Goal: Navigation & Orientation: Find specific page/section

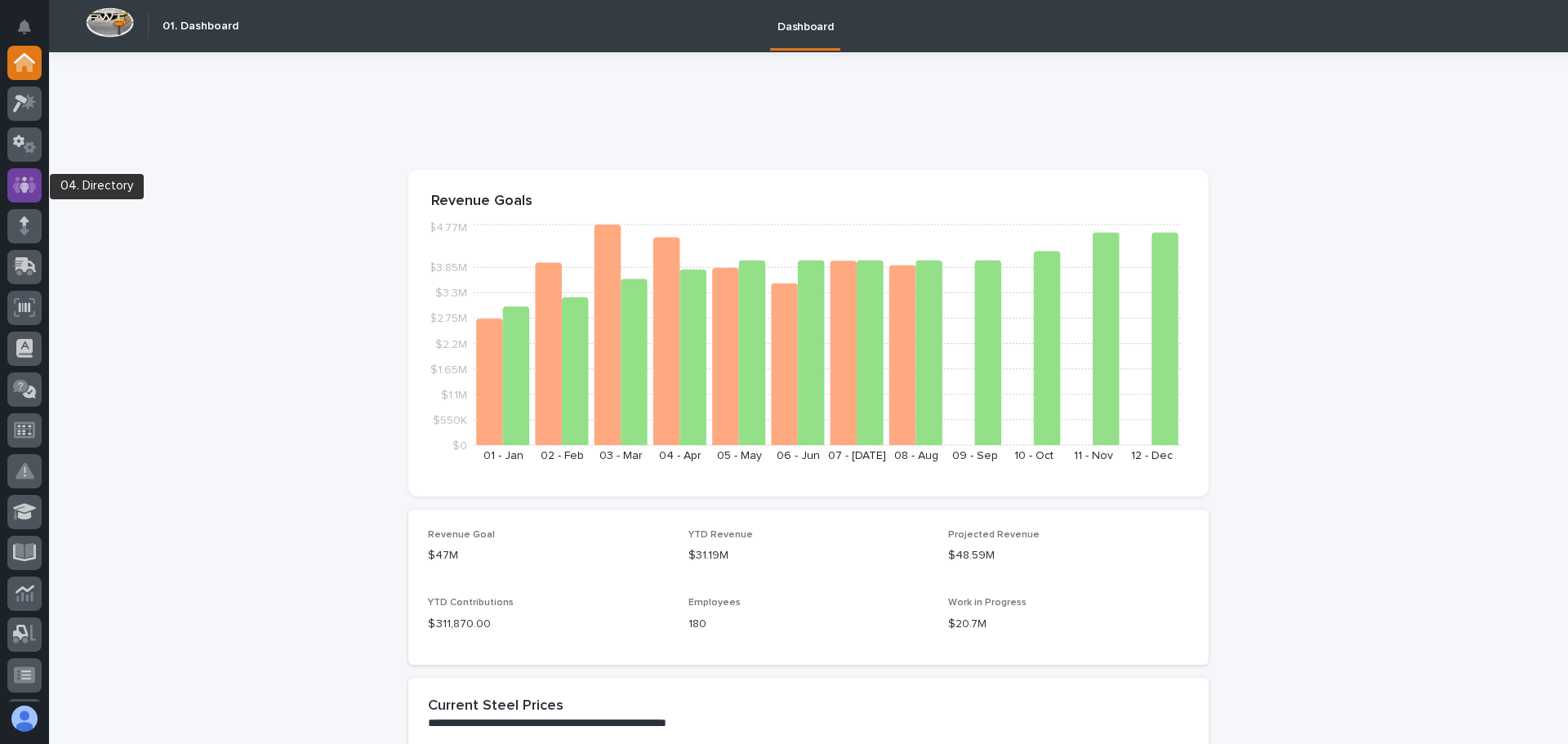
click at [21, 179] on icon at bounding box center [24, 185] width 24 height 19
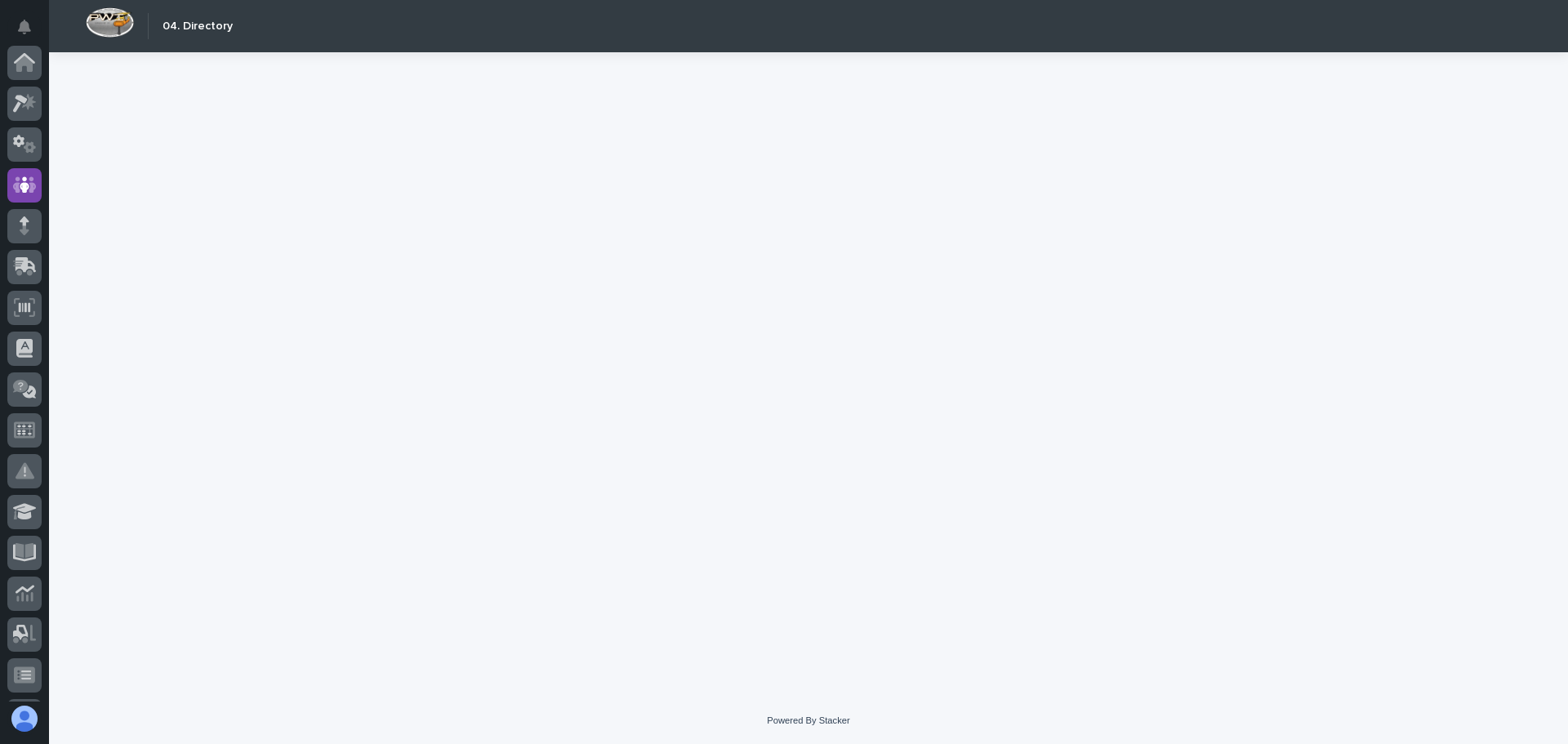
scroll to position [122, 0]
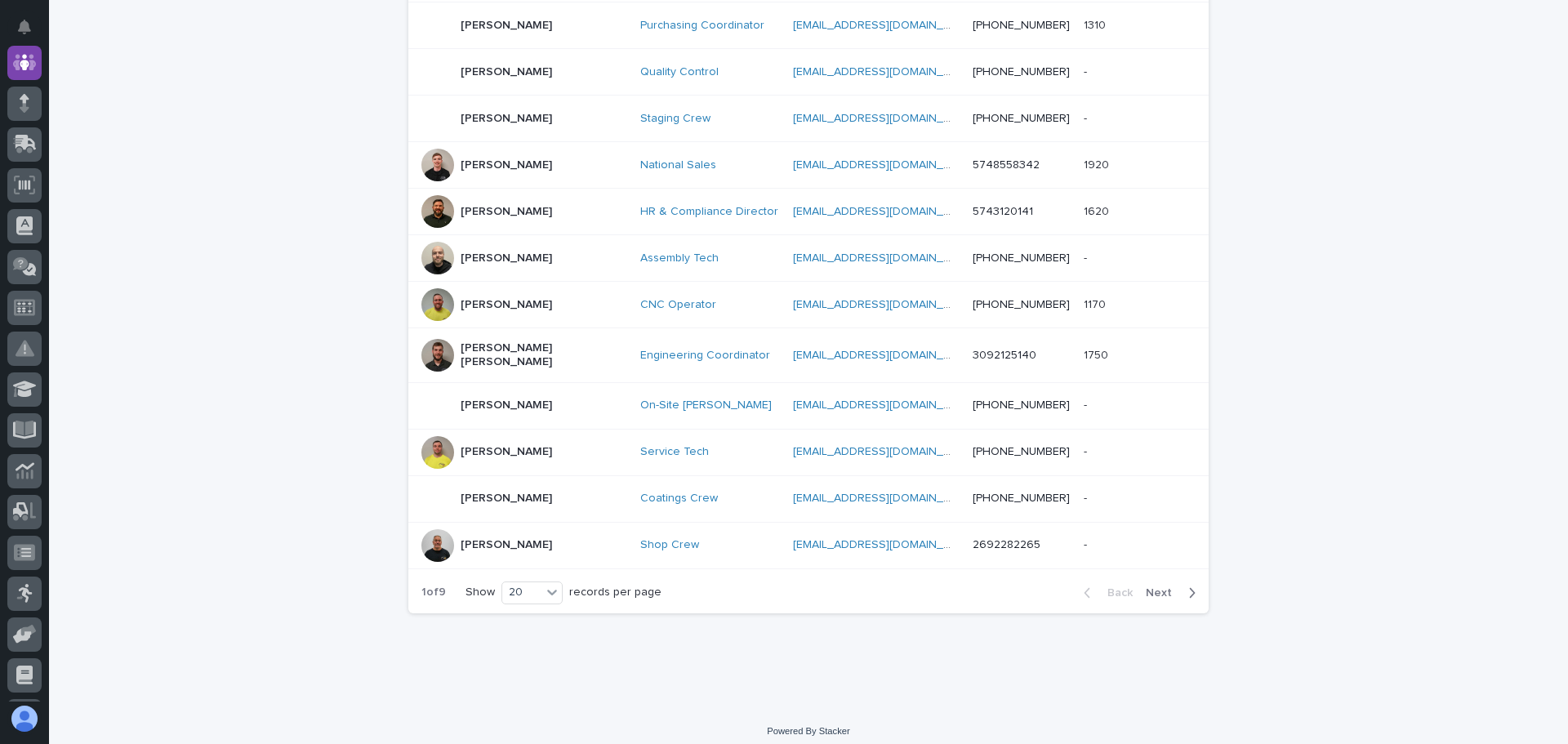
scroll to position [749, 0]
click at [1189, 583] on icon "button" at bounding box center [1192, 590] width 7 height 14
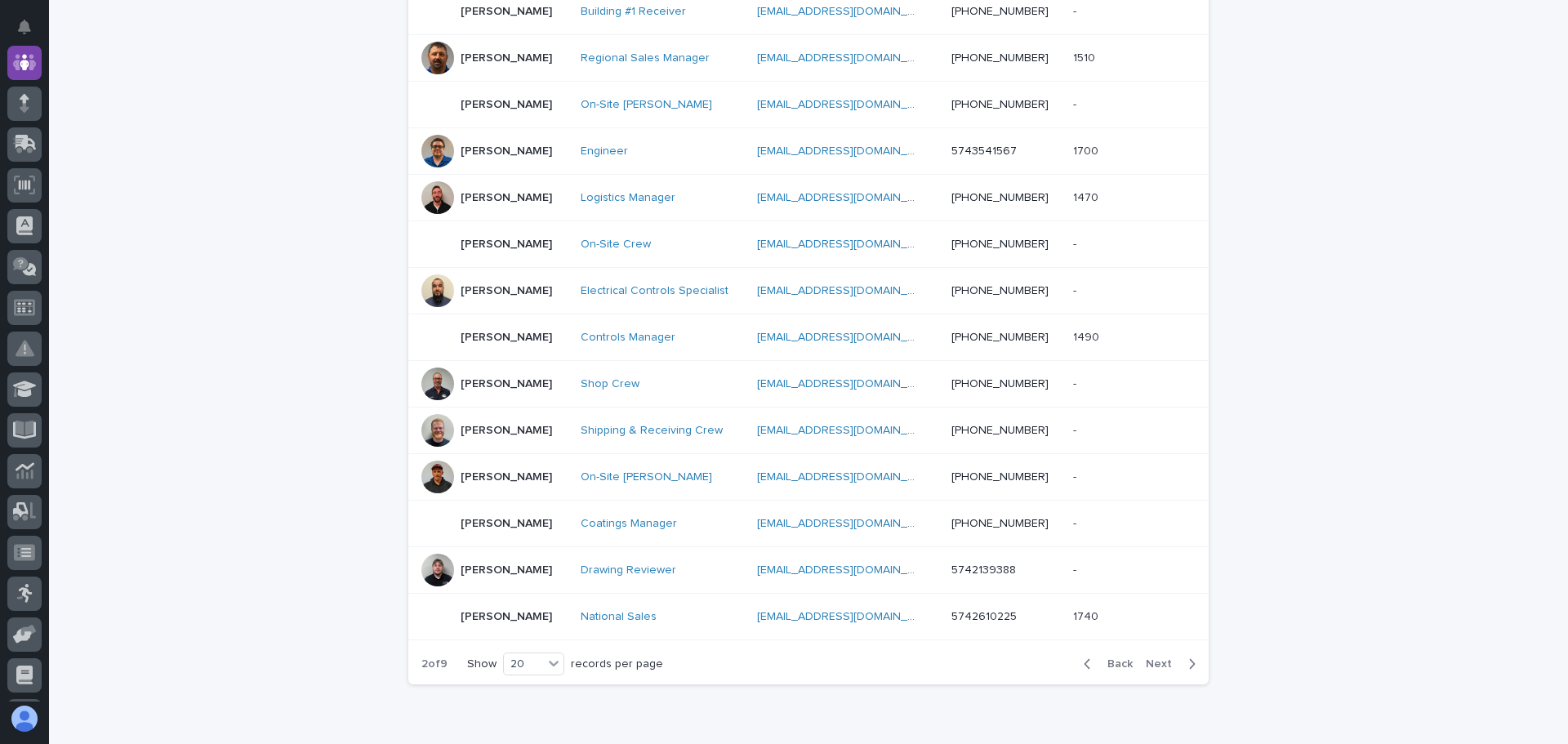
scroll to position [749, 0]
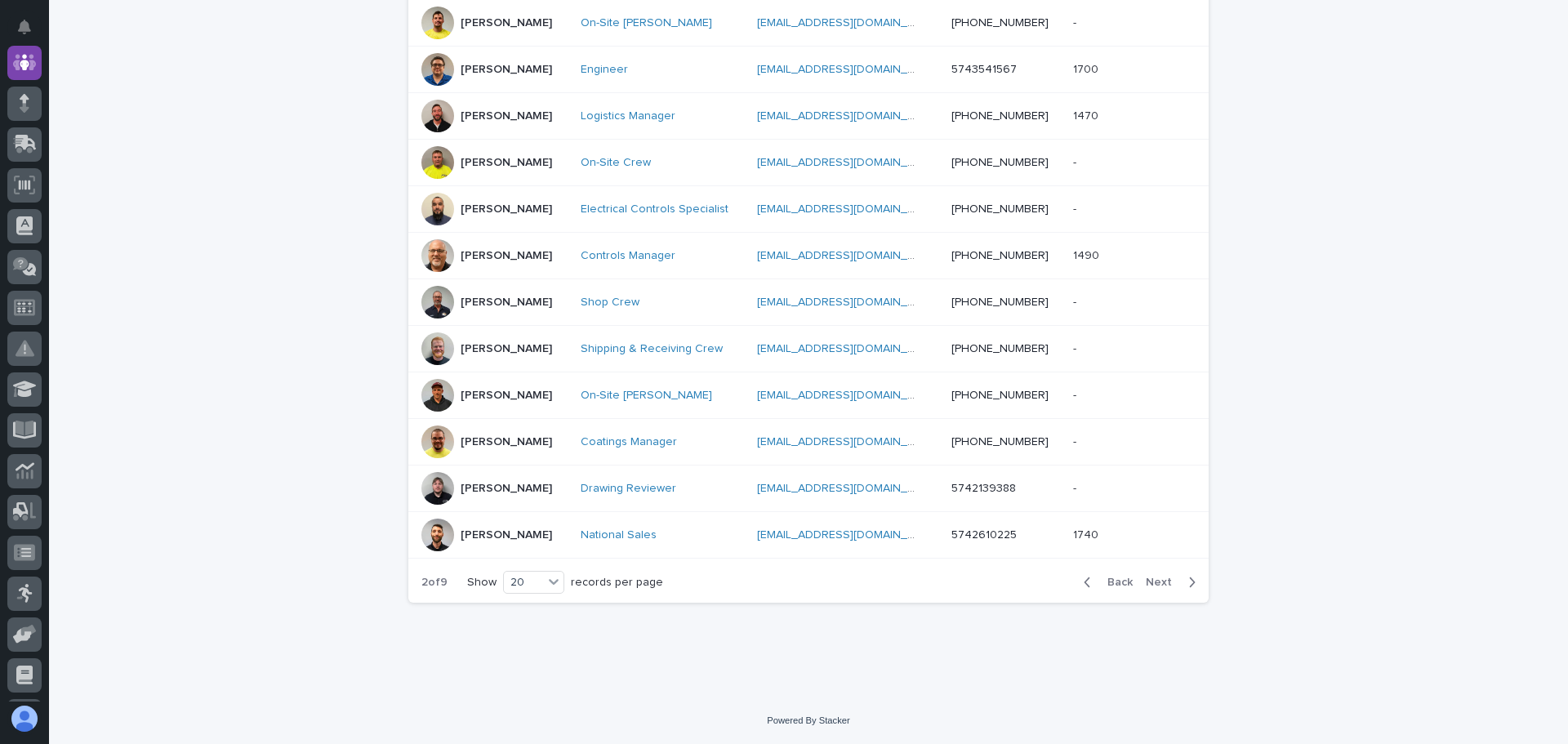
click at [1190, 579] on icon "button" at bounding box center [1193, 582] width 5 height 10
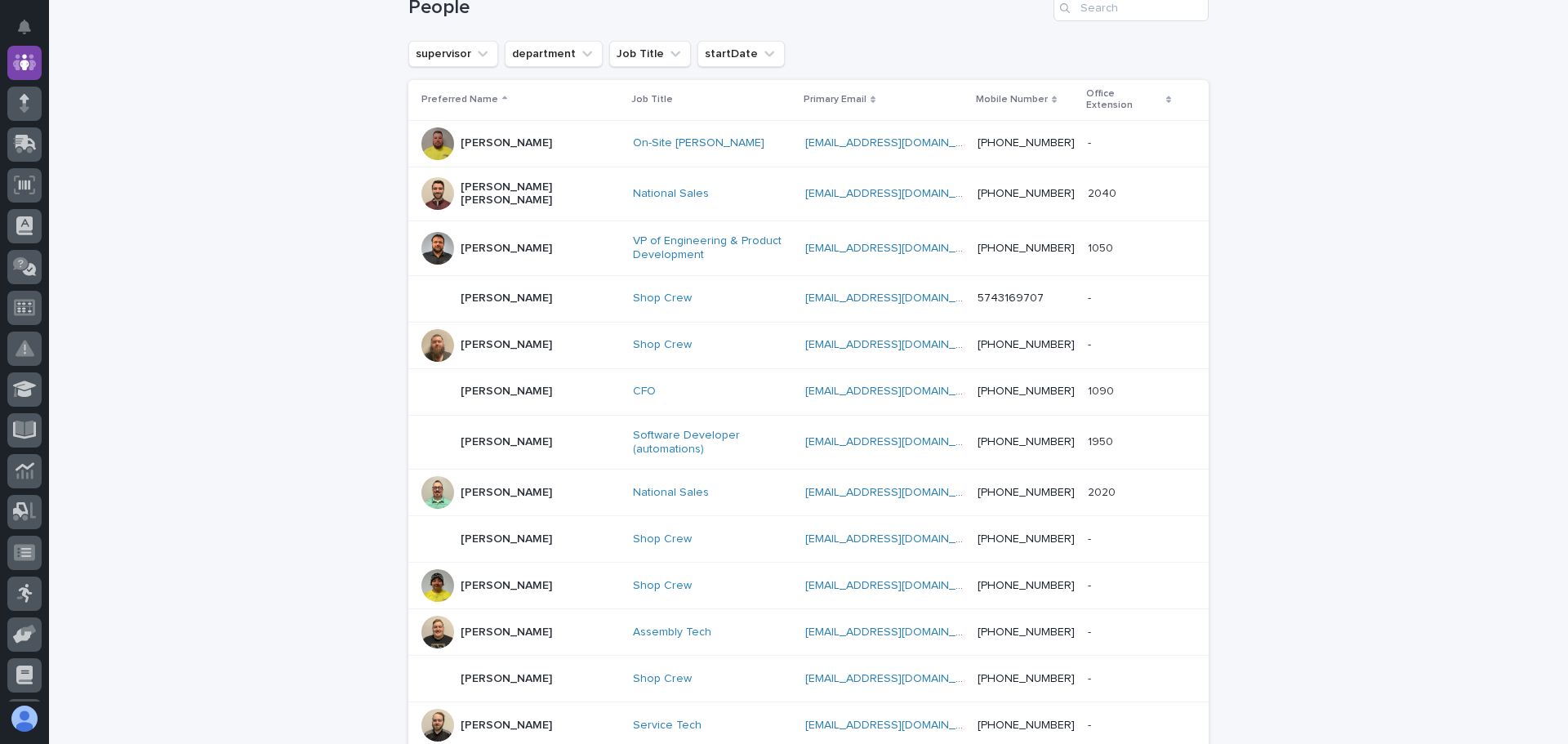
scroll to position [259, 0]
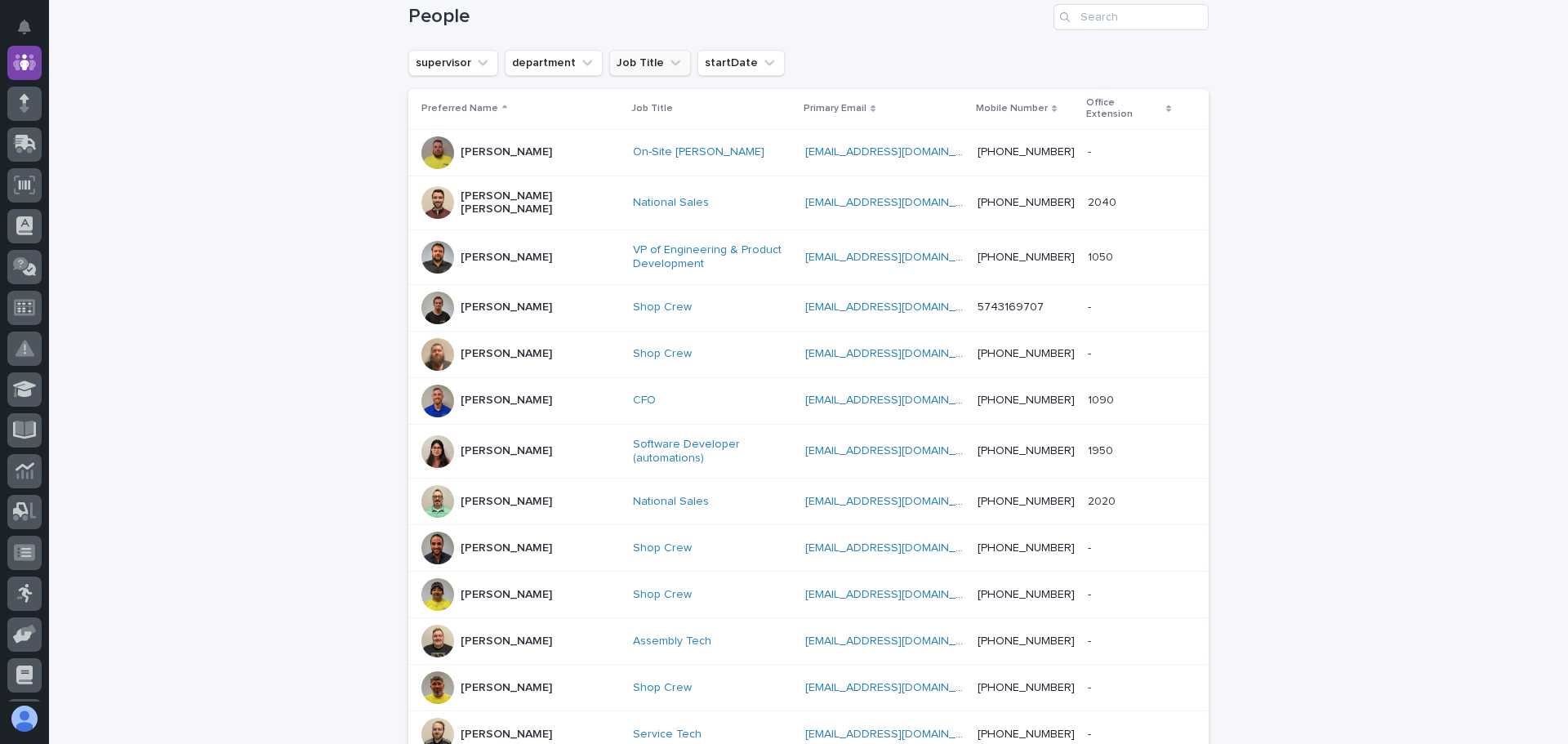
click at [667, 62] on icon "Job Title" at bounding box center [675, 63] width 16 height 16
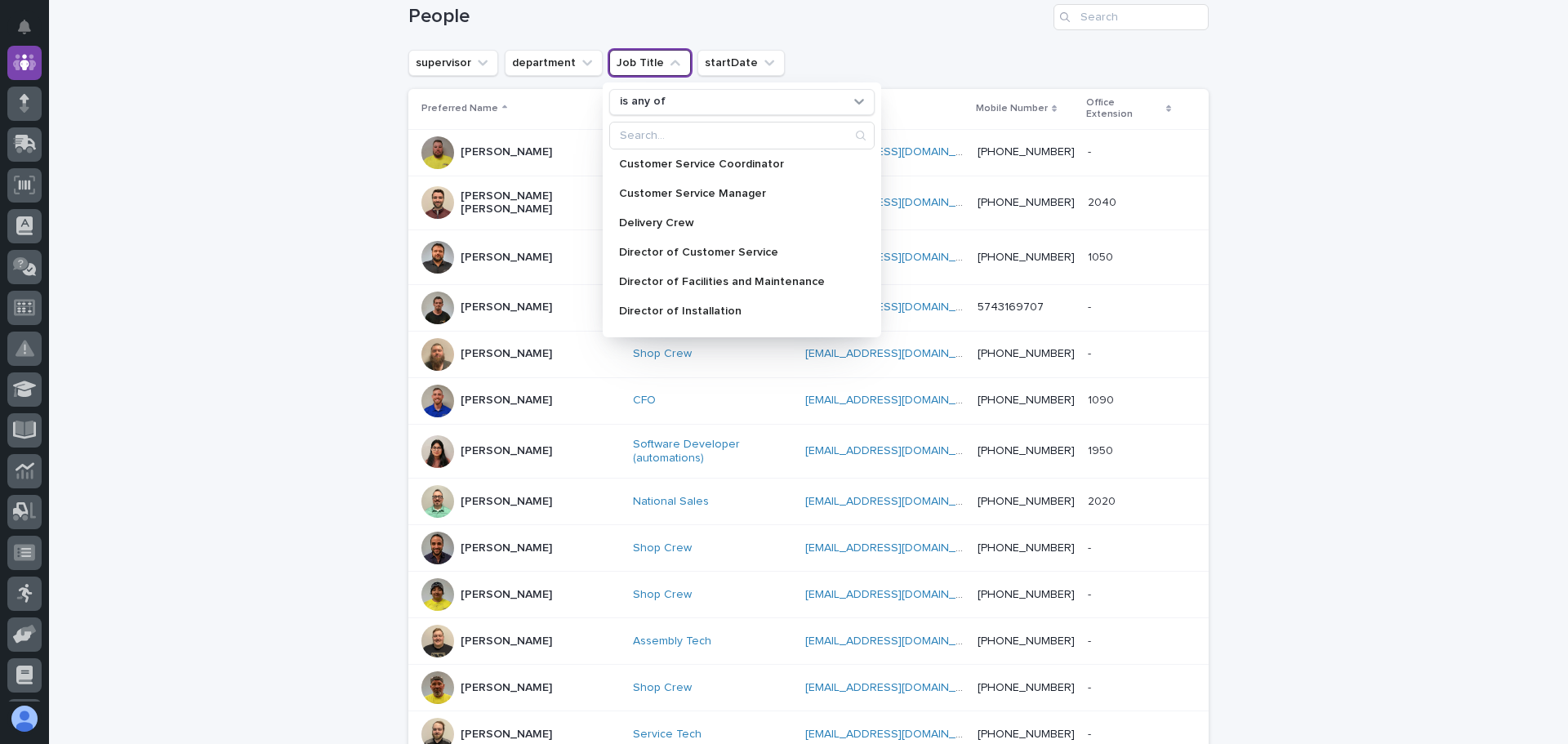
scroll to position [408, 0]
click at [900, 29] on h1 "People" at bounding box center [727, 16] width 638 height 24
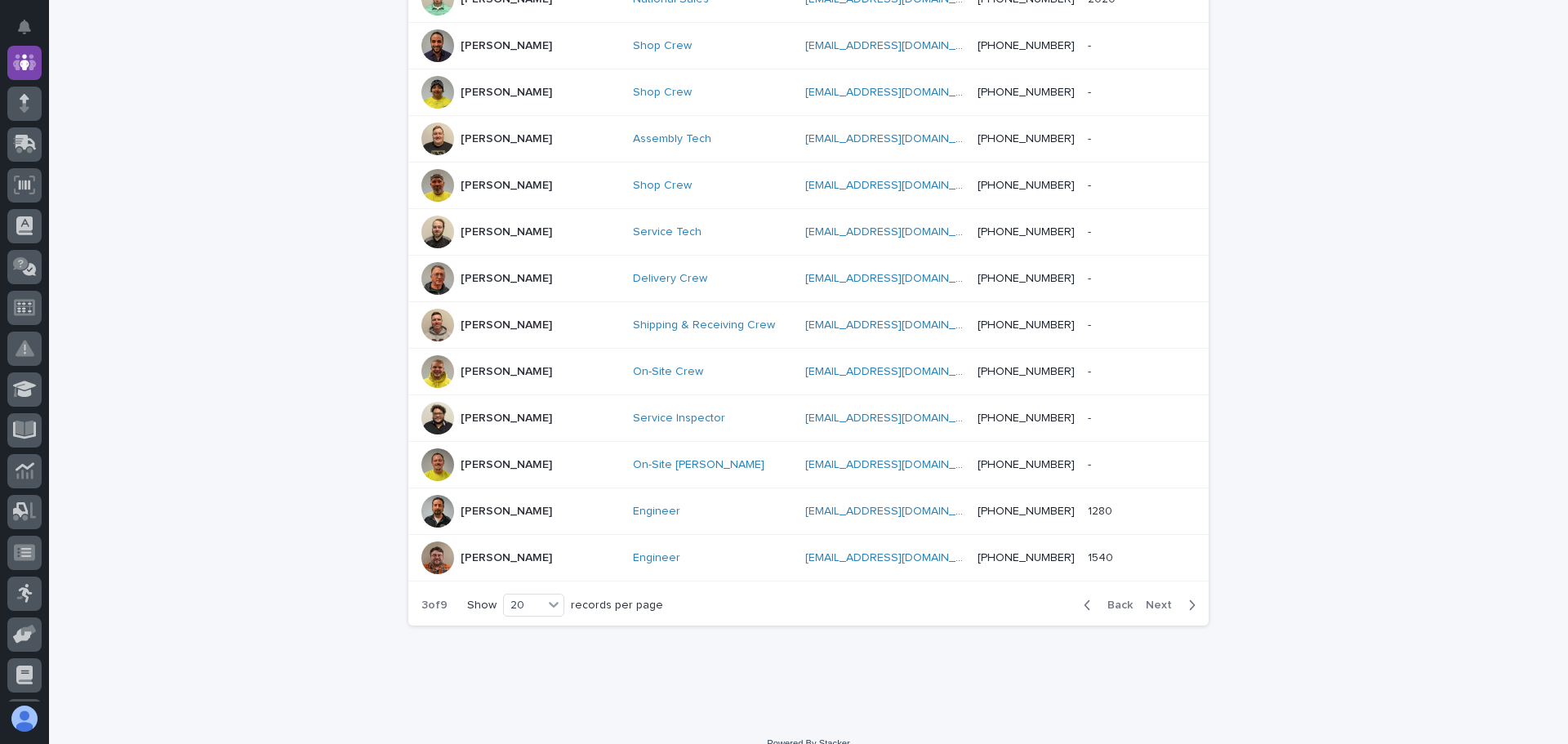
scroll to position [765, 0]
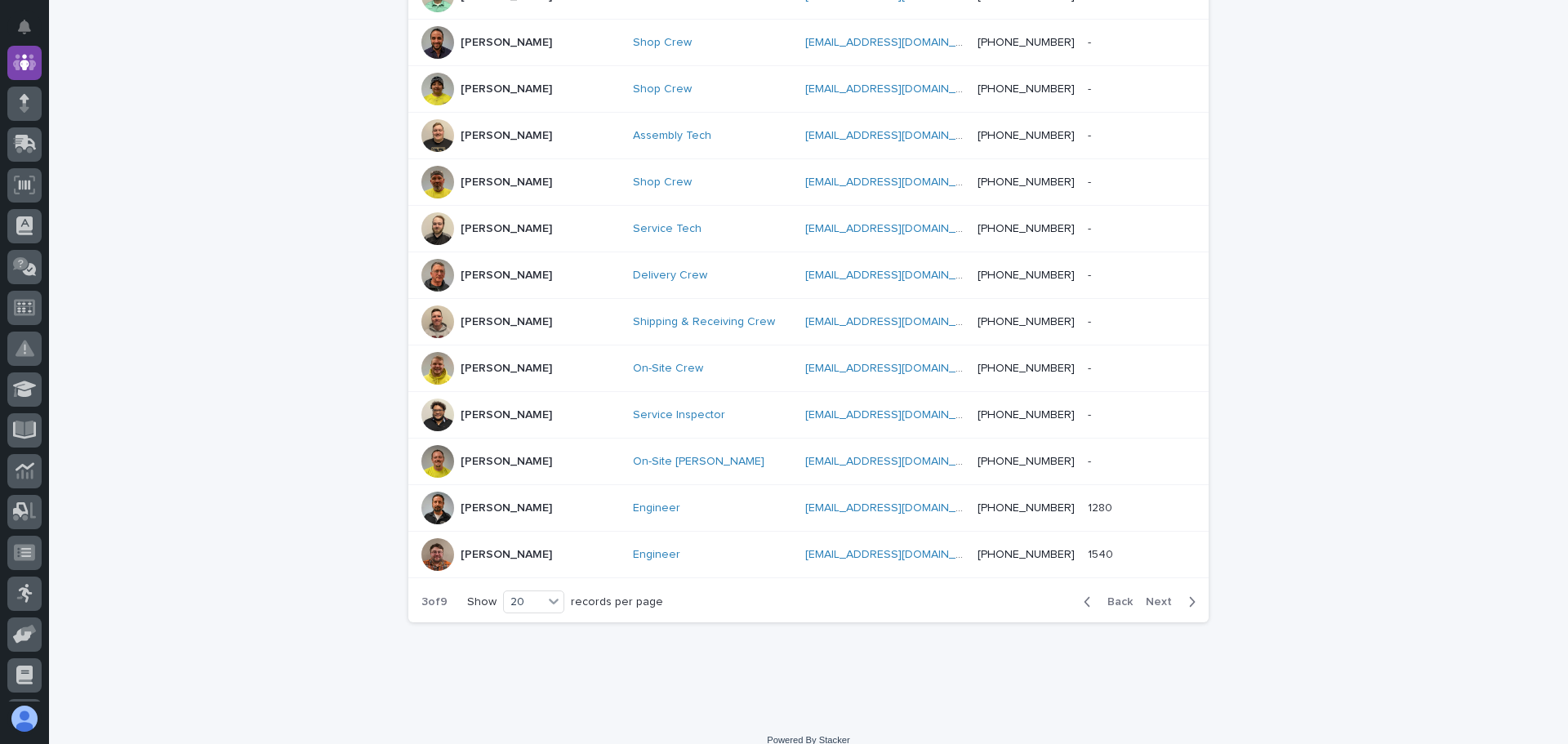
click at [1190, 597] on icon "button" at bounding box center [1193, 602] width 5 height 10
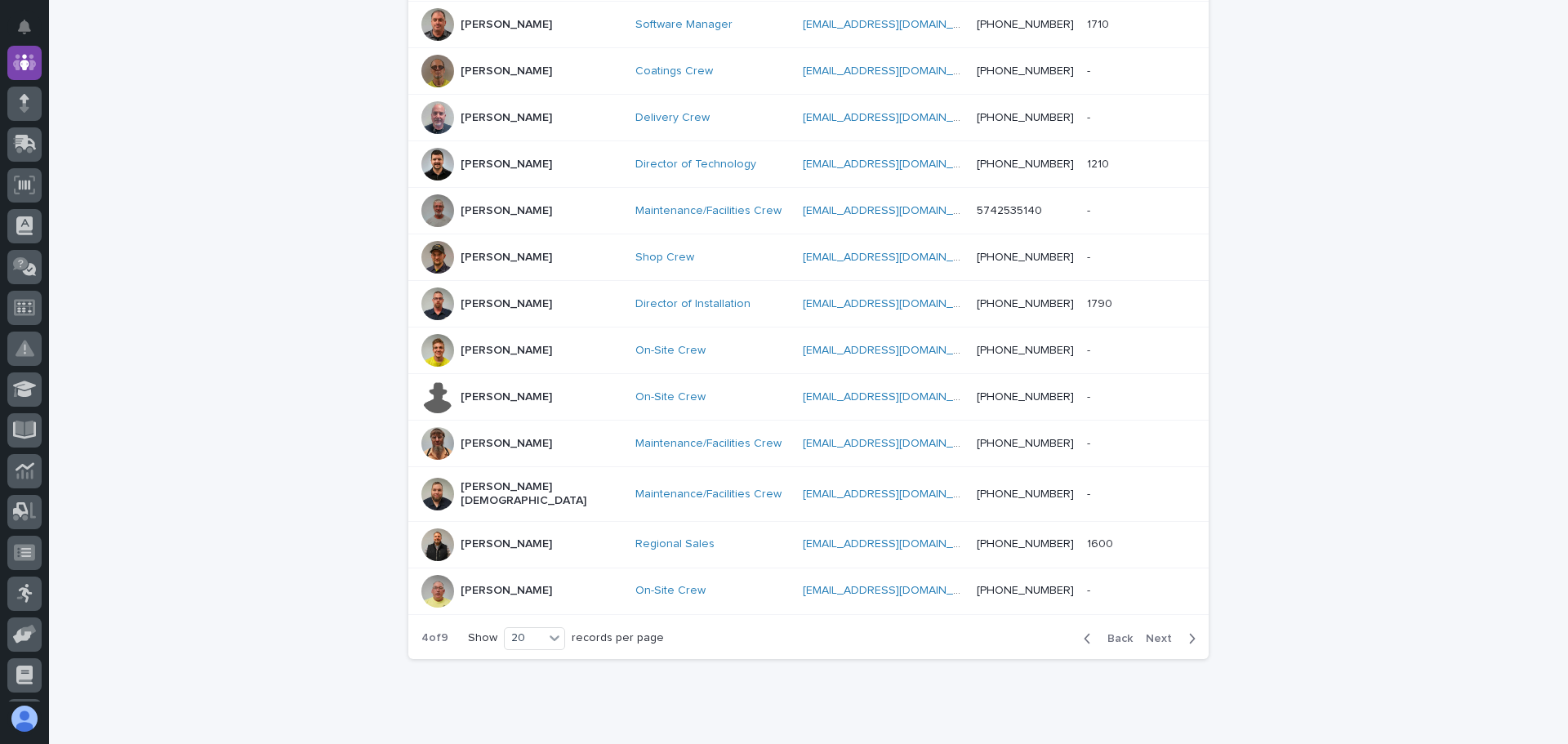
scroll to position [749, 0]
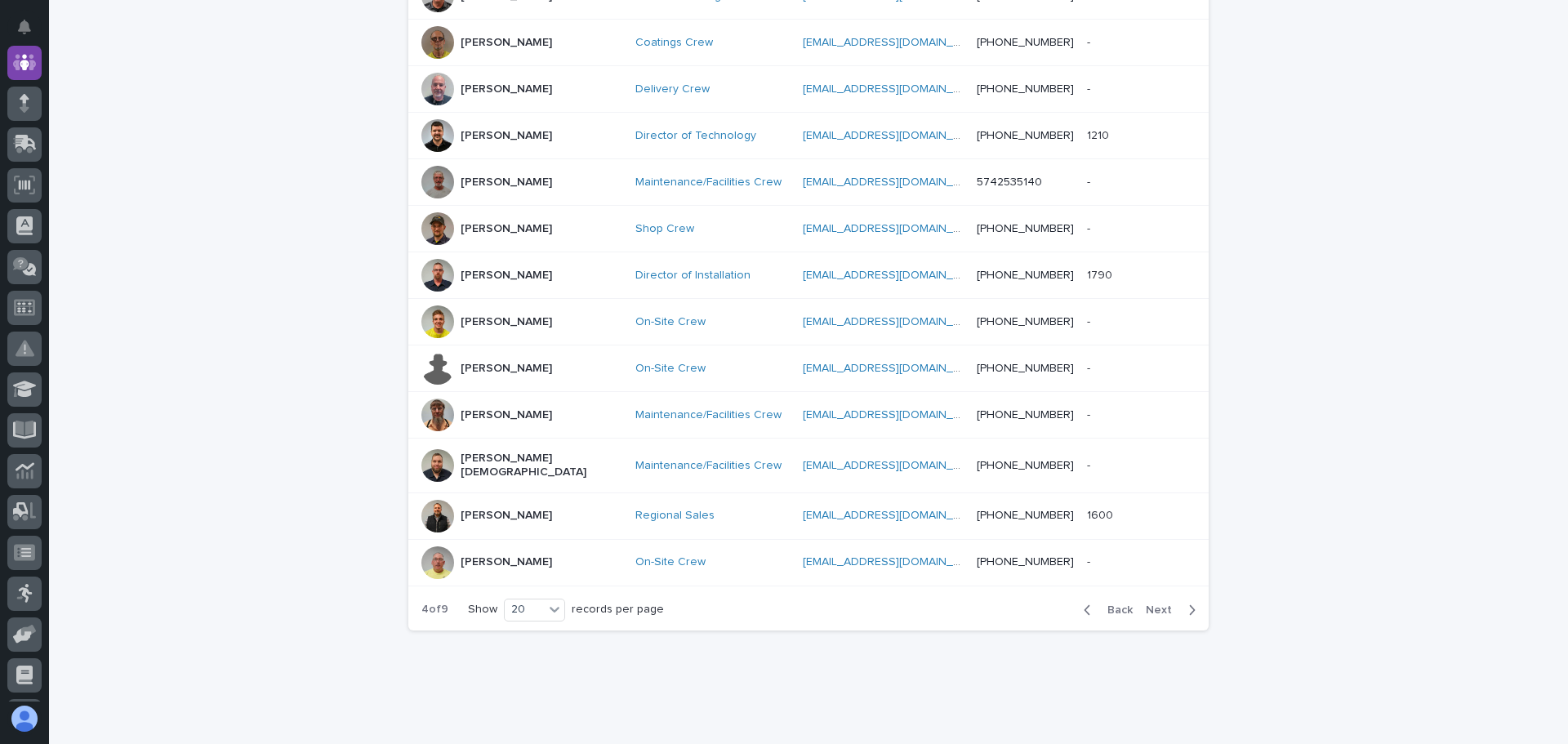
click at [1190, 605] on icon "button" at bounding box center [1193, 610] width 5 height 10
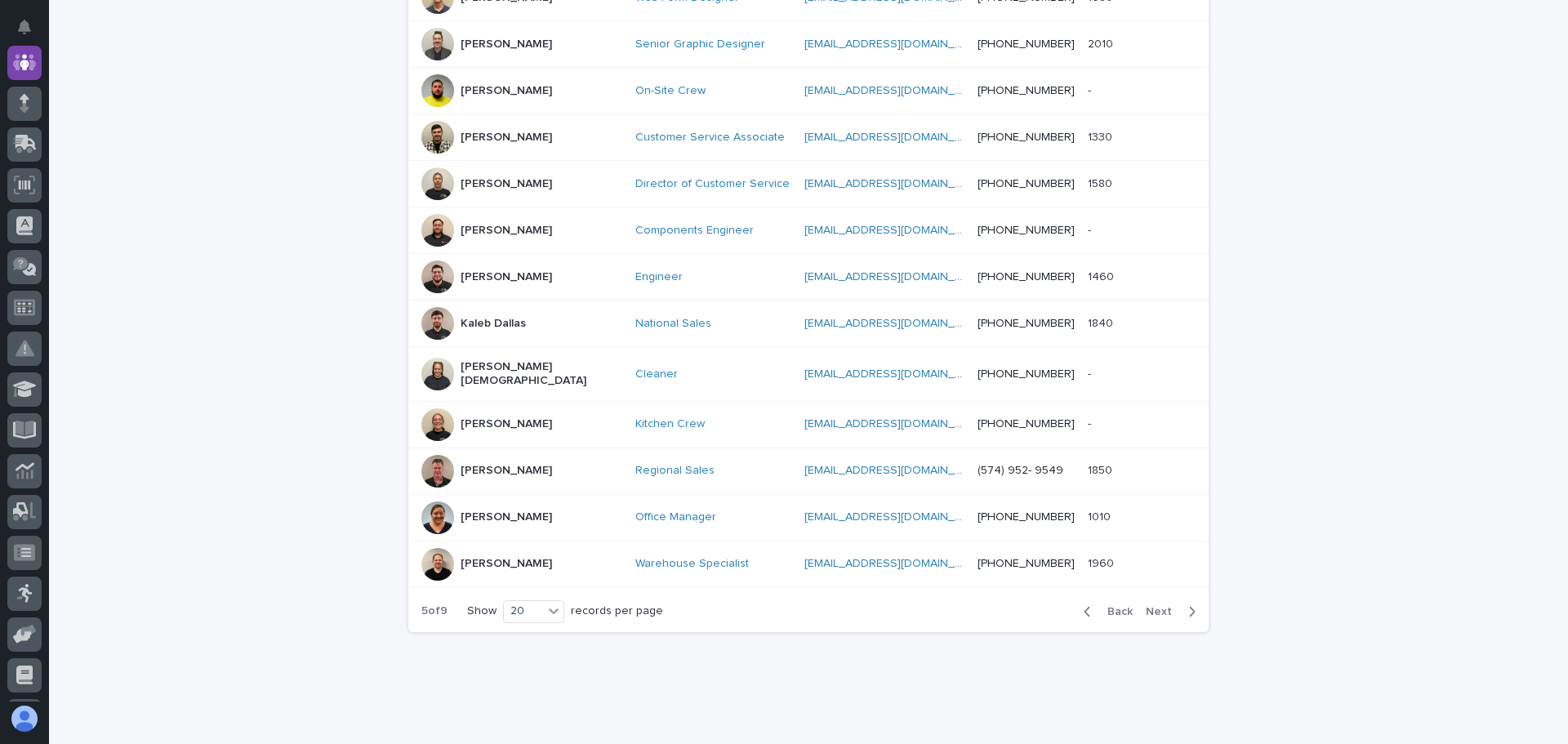
scroll to position [749, 0]
click at [1188, 603] on icon "button" at bounding box center [1192, 610] width 7 height 14
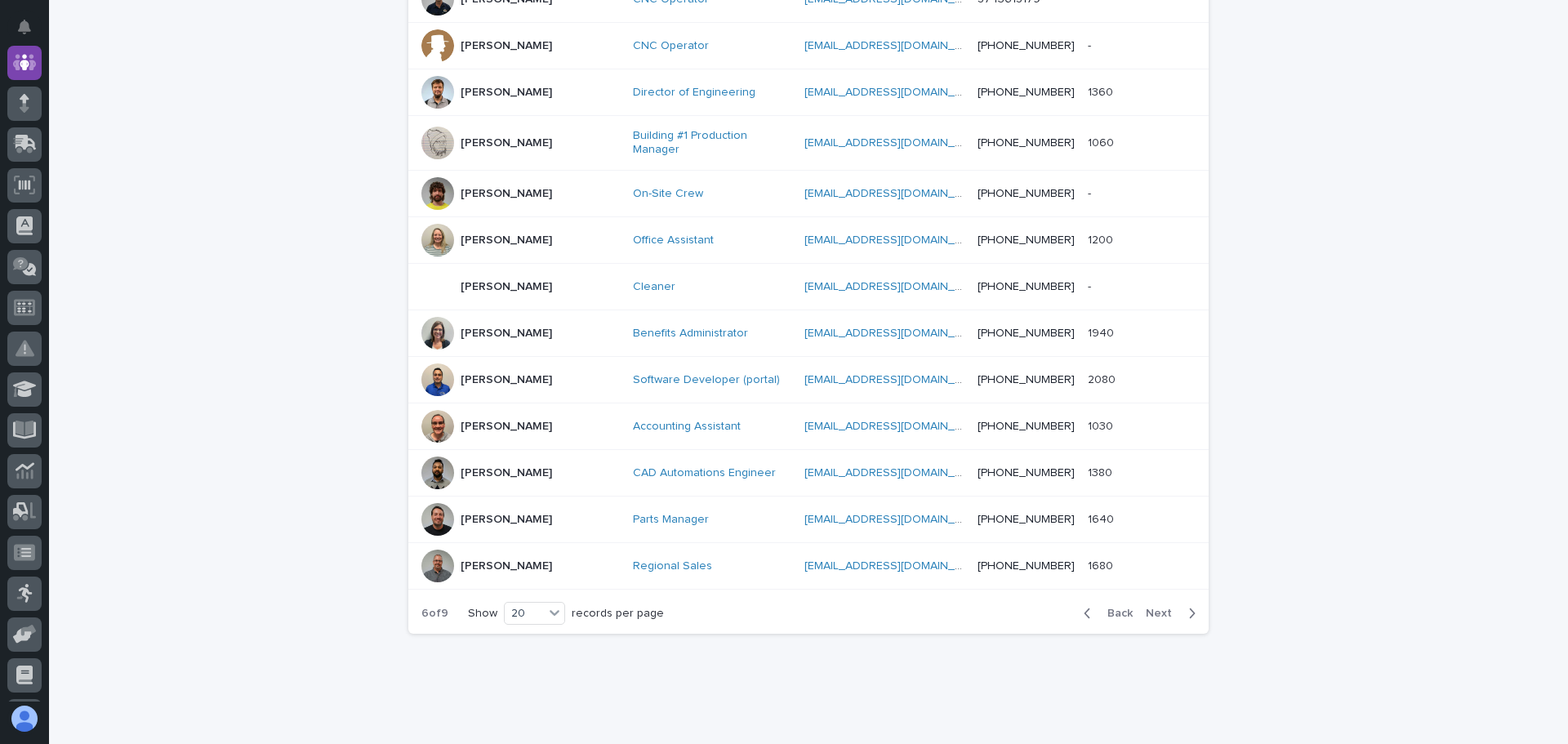
scroll to position [765, 0]
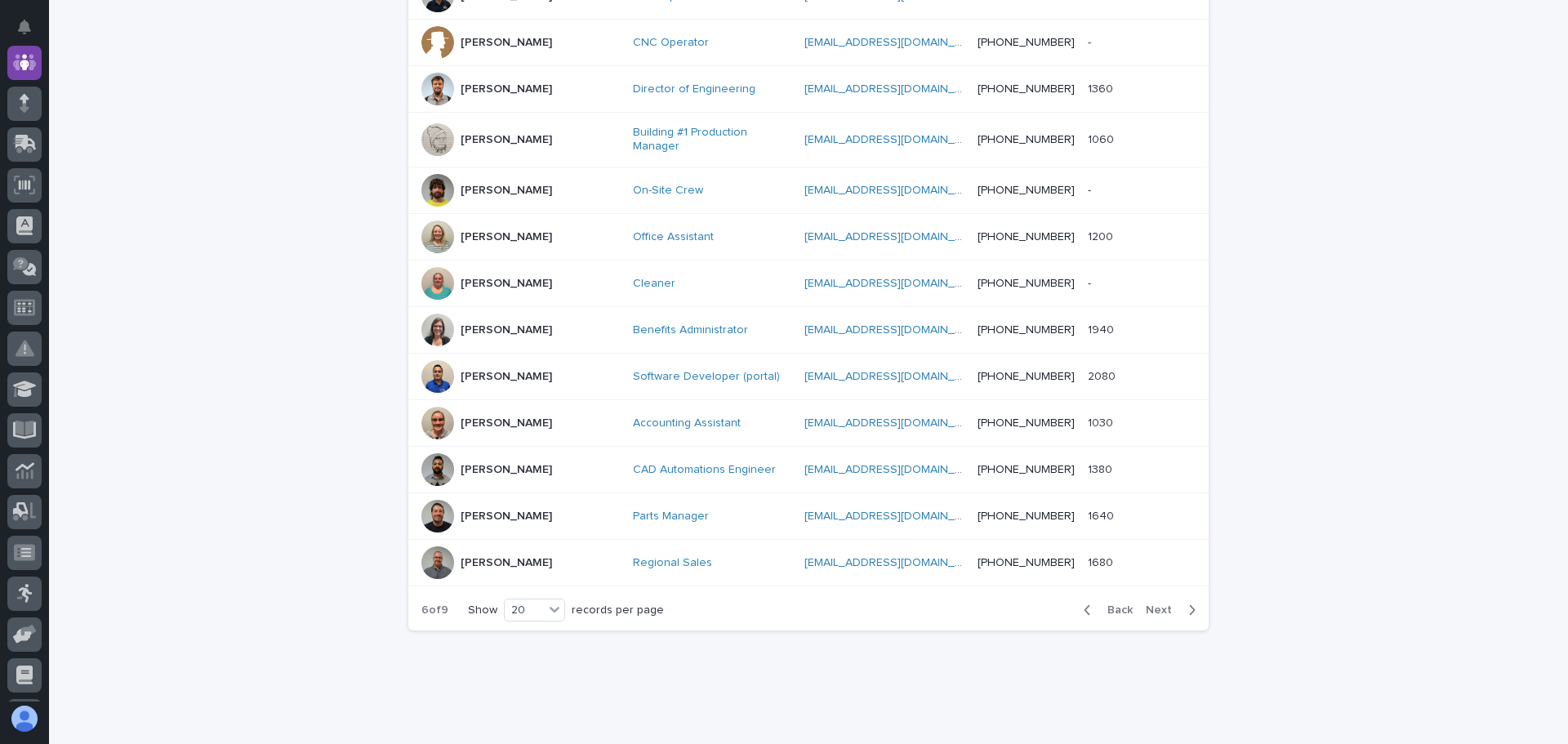
click at [1188, 603] on icon "button" at bounding box center [1192, 610] width 7 height 14
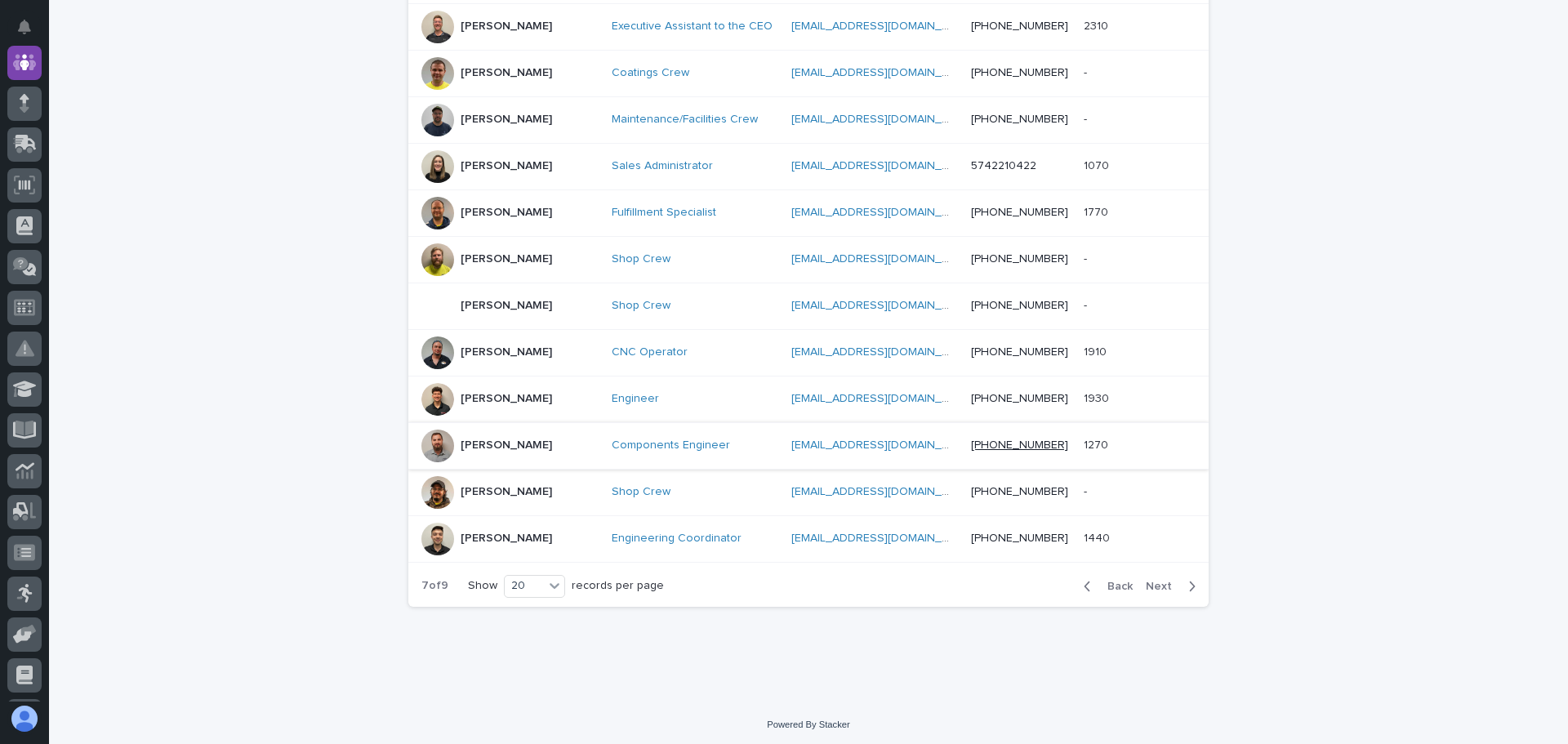
scroll to position [758, 0]
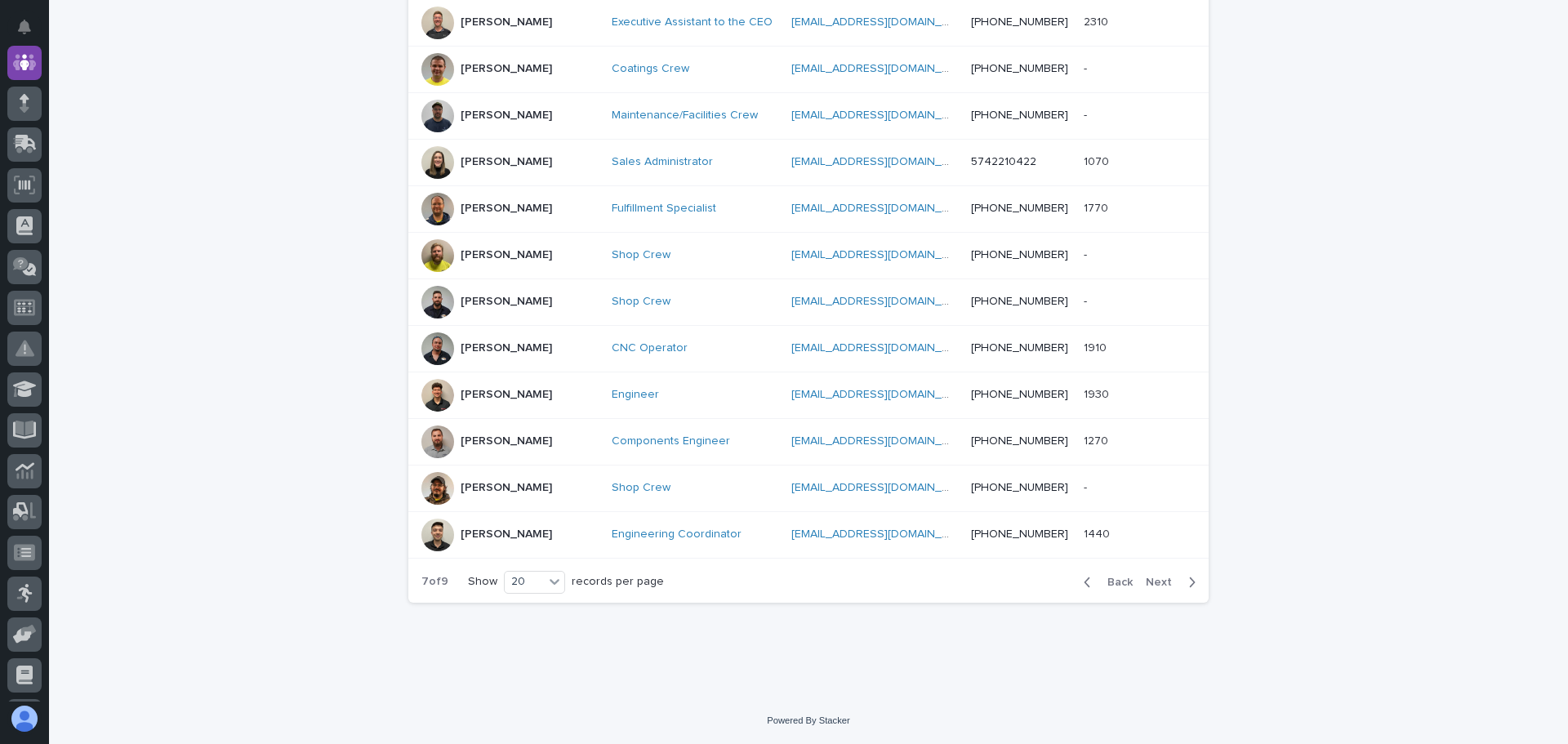
click at [1083, 579] on icon "button" at bounding box center [1087, 582] width 7 height 14
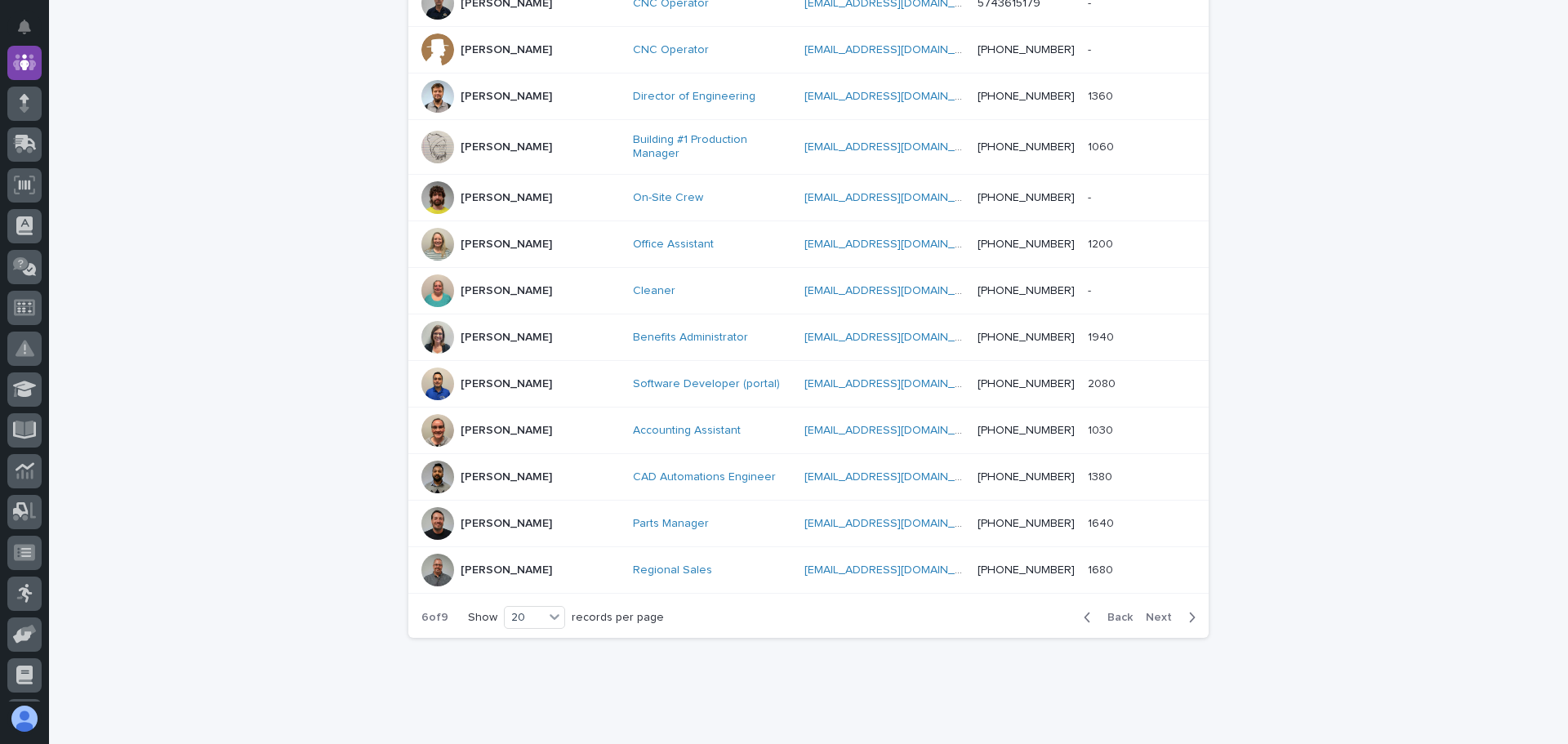
click at [1082, 597] on div "Back Next" at bounding box center [1139, 617] width 138 height 41
click at [1084, 613] on icon "button" at bounding box center [1087, 617] width 5 height 10
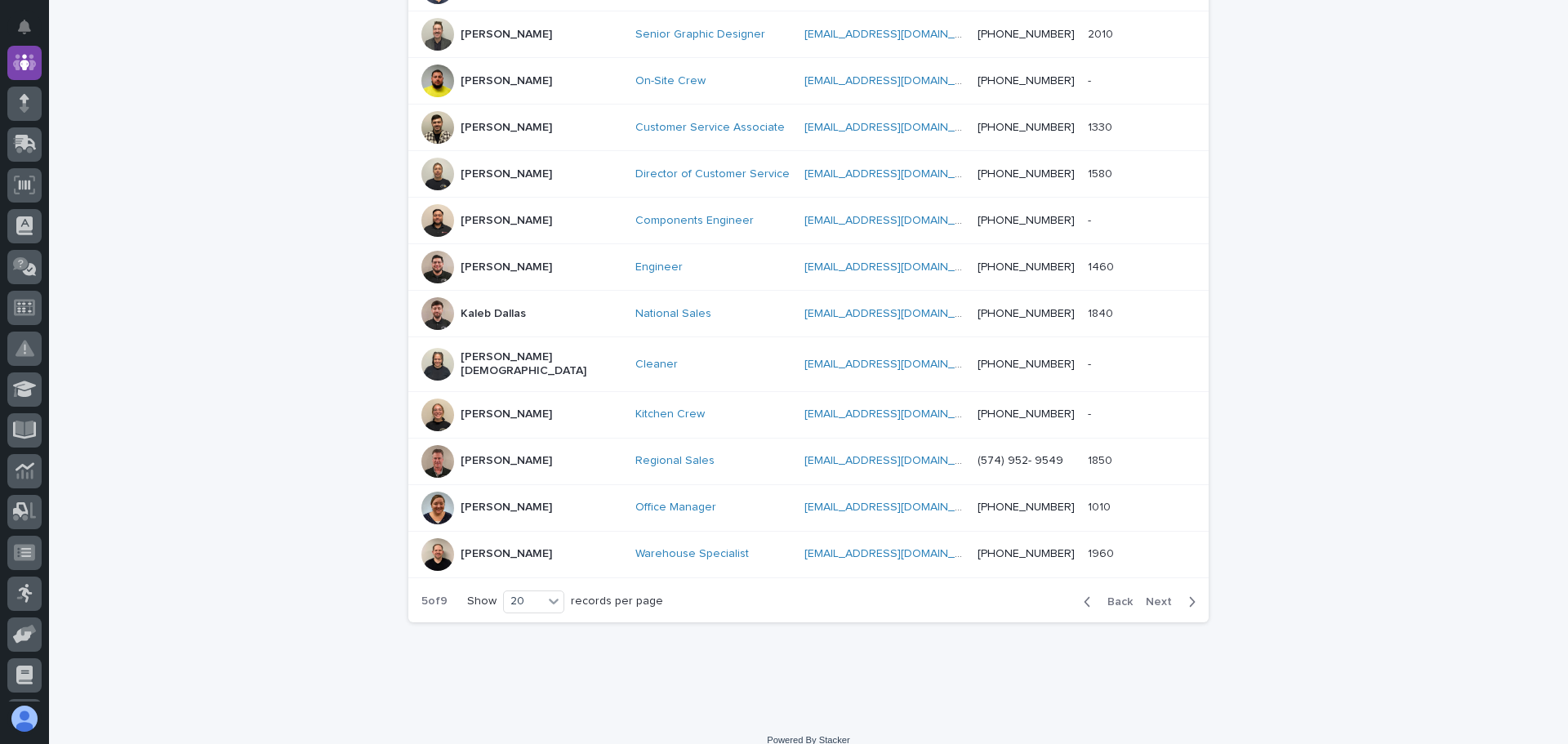
scroll to position [749, 0]
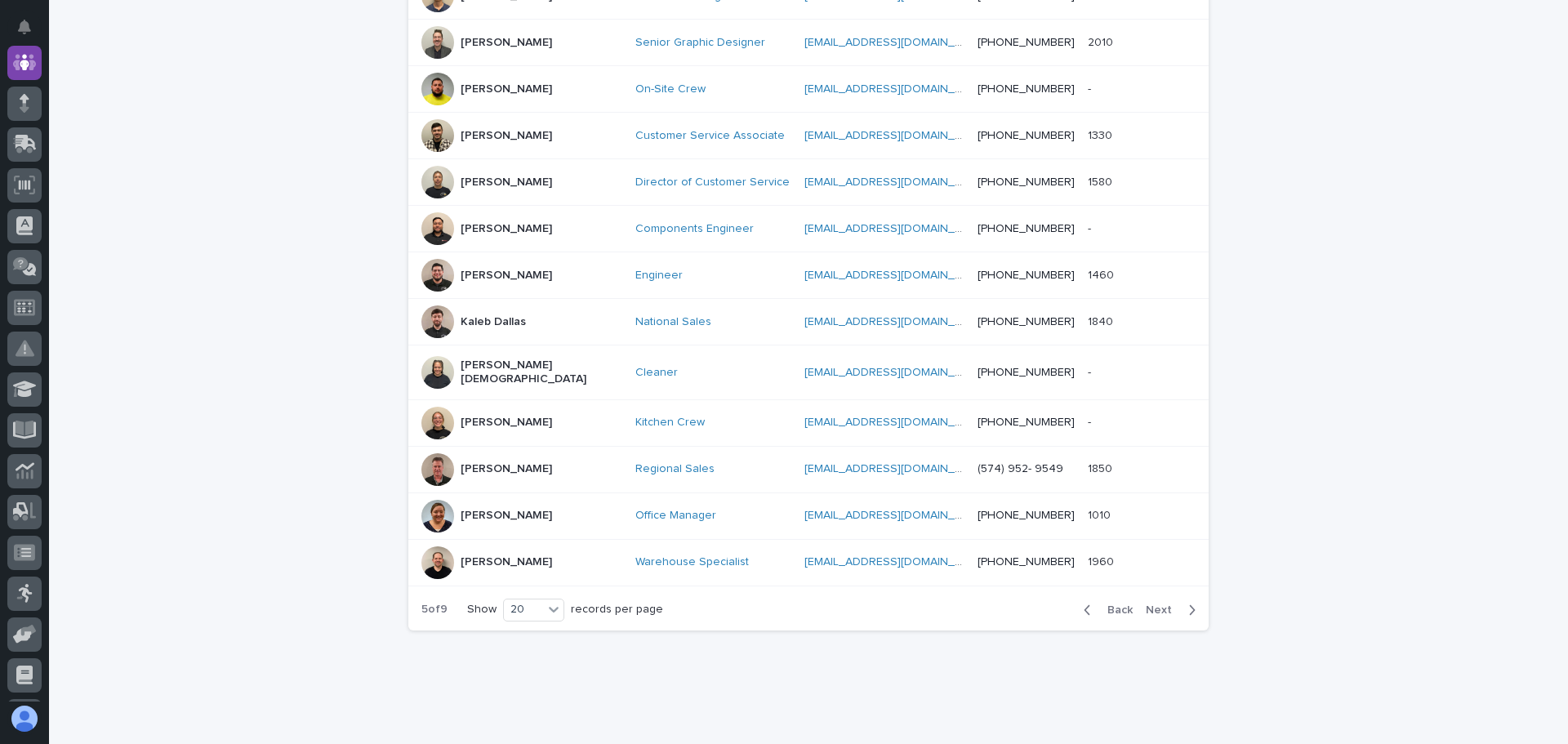
click at [1083, 603] on icon "button" at bounding box center [1087, 610] width 7 height 14
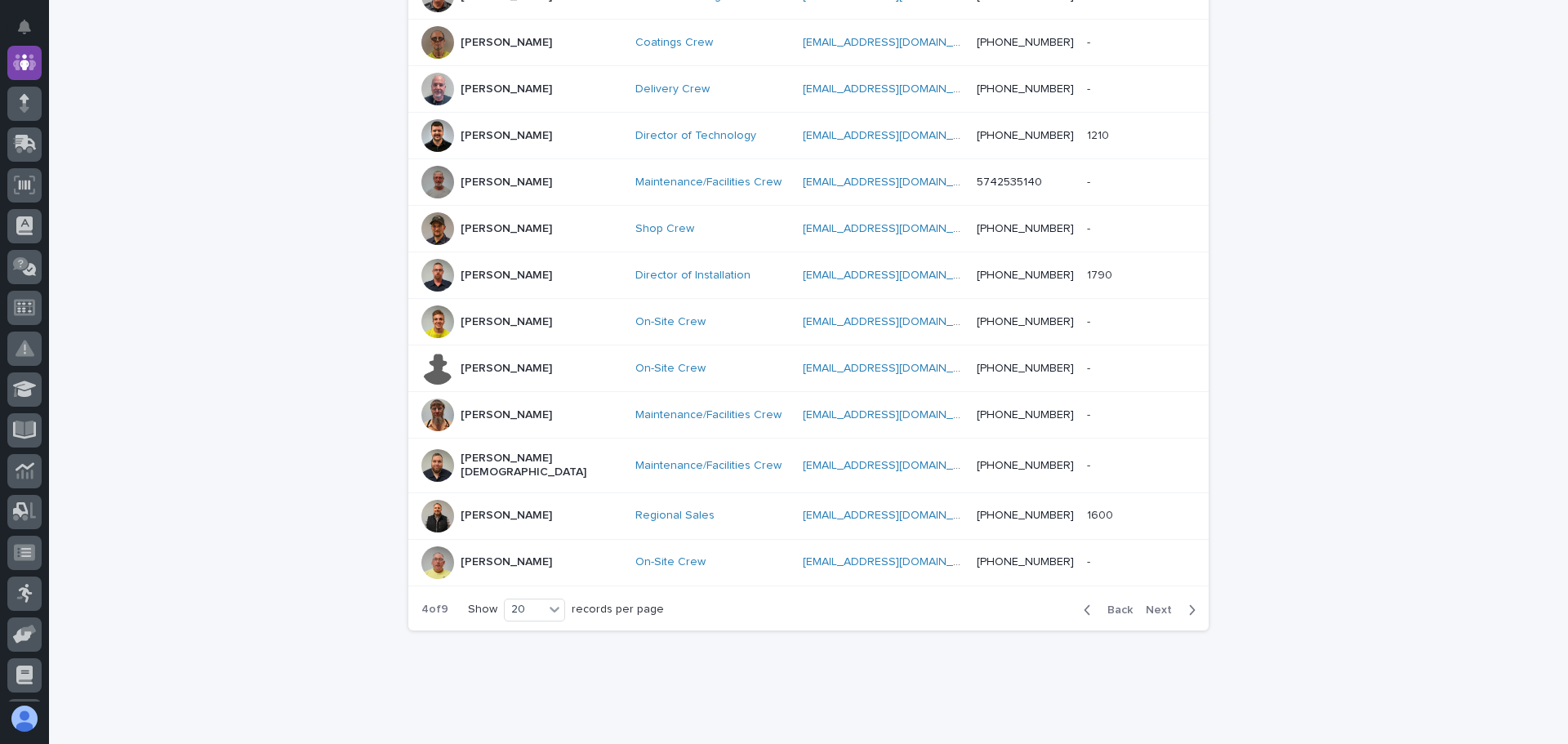
click at [1083, 603] on icon "button" at bounding box center [1087, 610] width 7 height 14
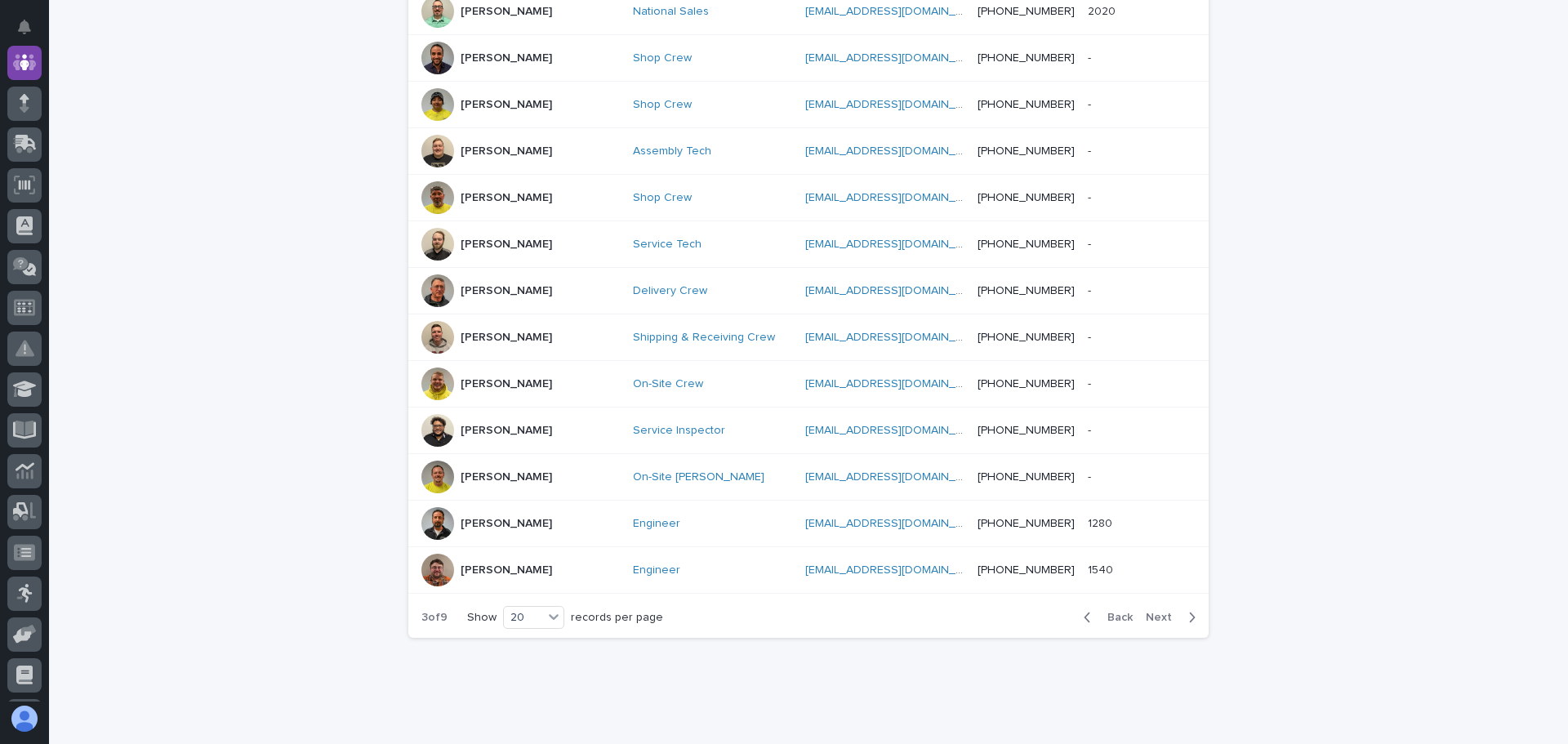
click at [1082, 597] on div "Back Next" at bounding box center [1139, 617] width 138 height 41
click at [1085, 610] on icon "button" at bounding box center [1087, 617] width 7 height 14
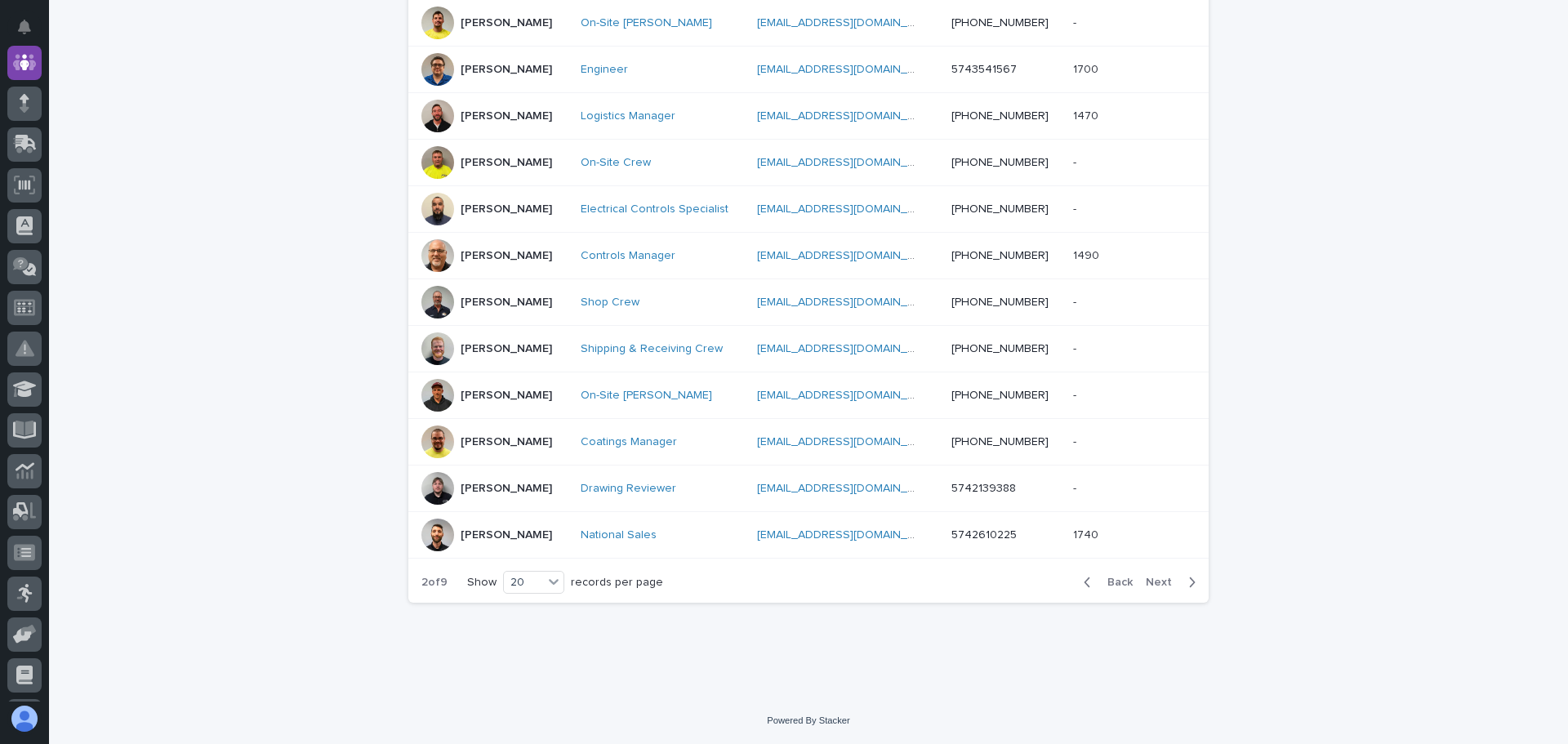
click at [1085, 595] on div "Back Next" at bounding box center [1139, 582] width 138 height 41
click at [1083, 581] on icon "button" at bounding box center [1087, 582] width 7 height 14
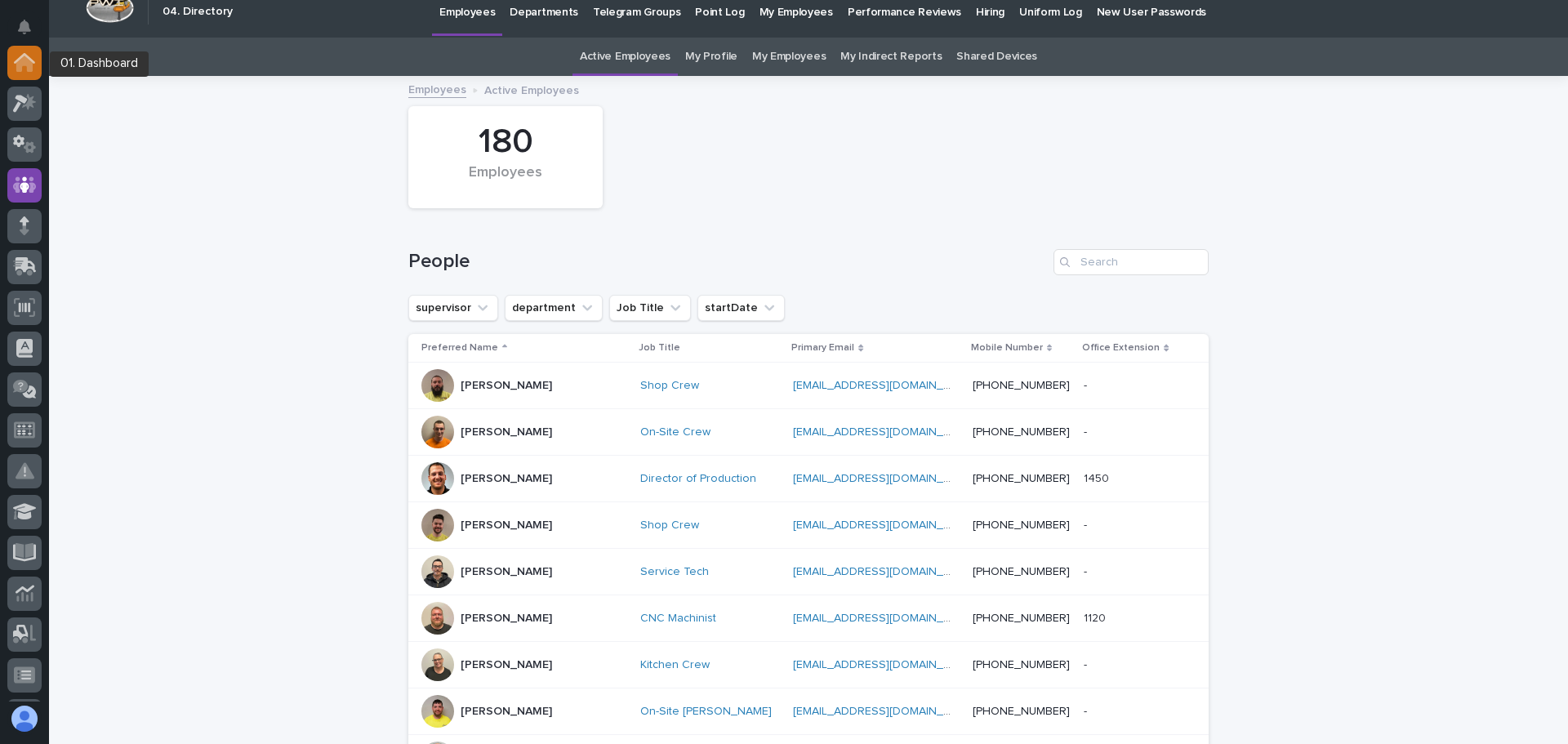
click at [25, 61] on icon at bounding box center [24, 63] width 16 height 16
